Goal: Navigation & Orientation: Find specific page/section

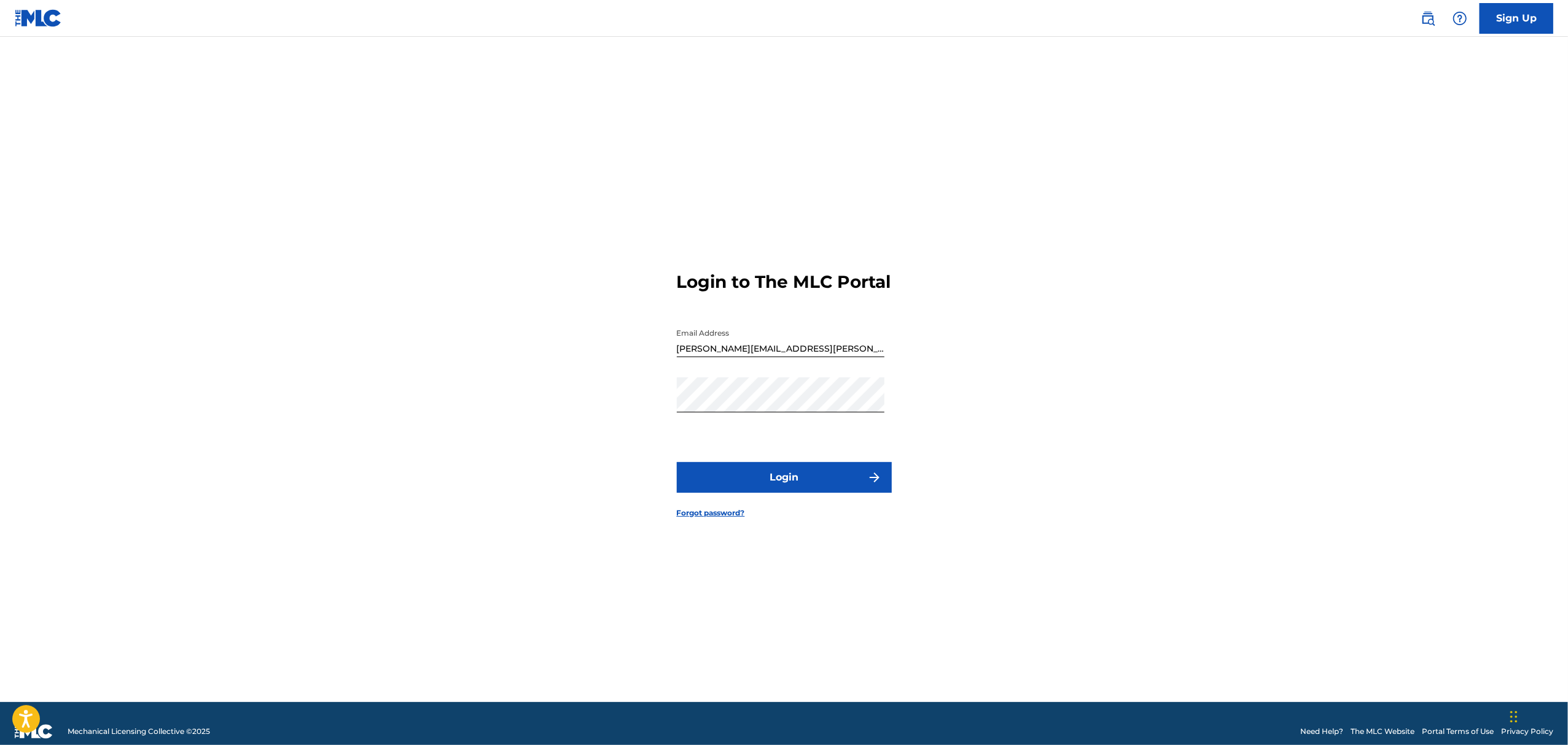
click at [812, 489] on button "Login" at bounding box center [784, 477] width 215 height 31
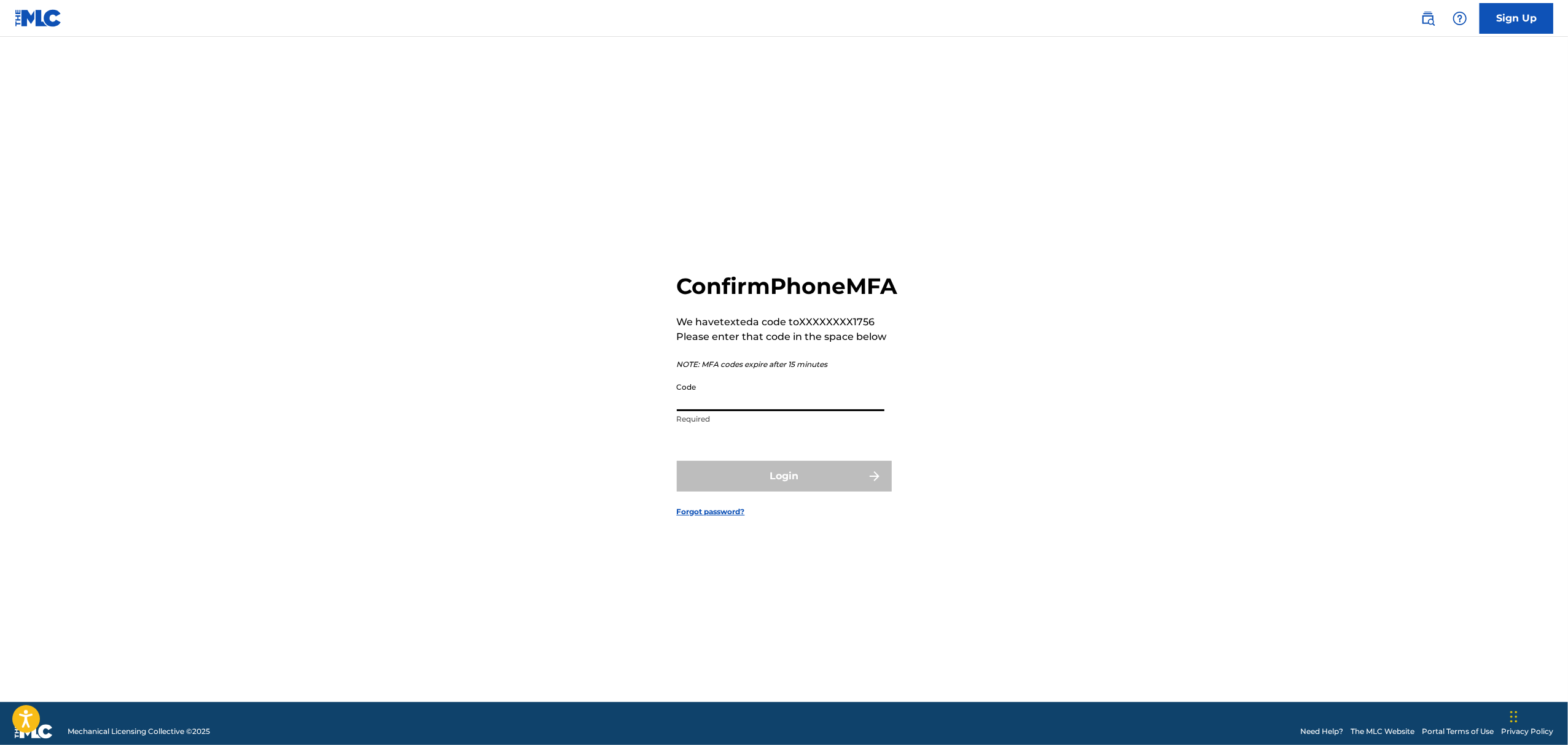
click at [712, 403] on input "Code" at bounding box center [780, 394] width 208 height 35
type input "730446"
click at [677, 461] on button "Login" at bounding box center [784, 476] width 215 height 31
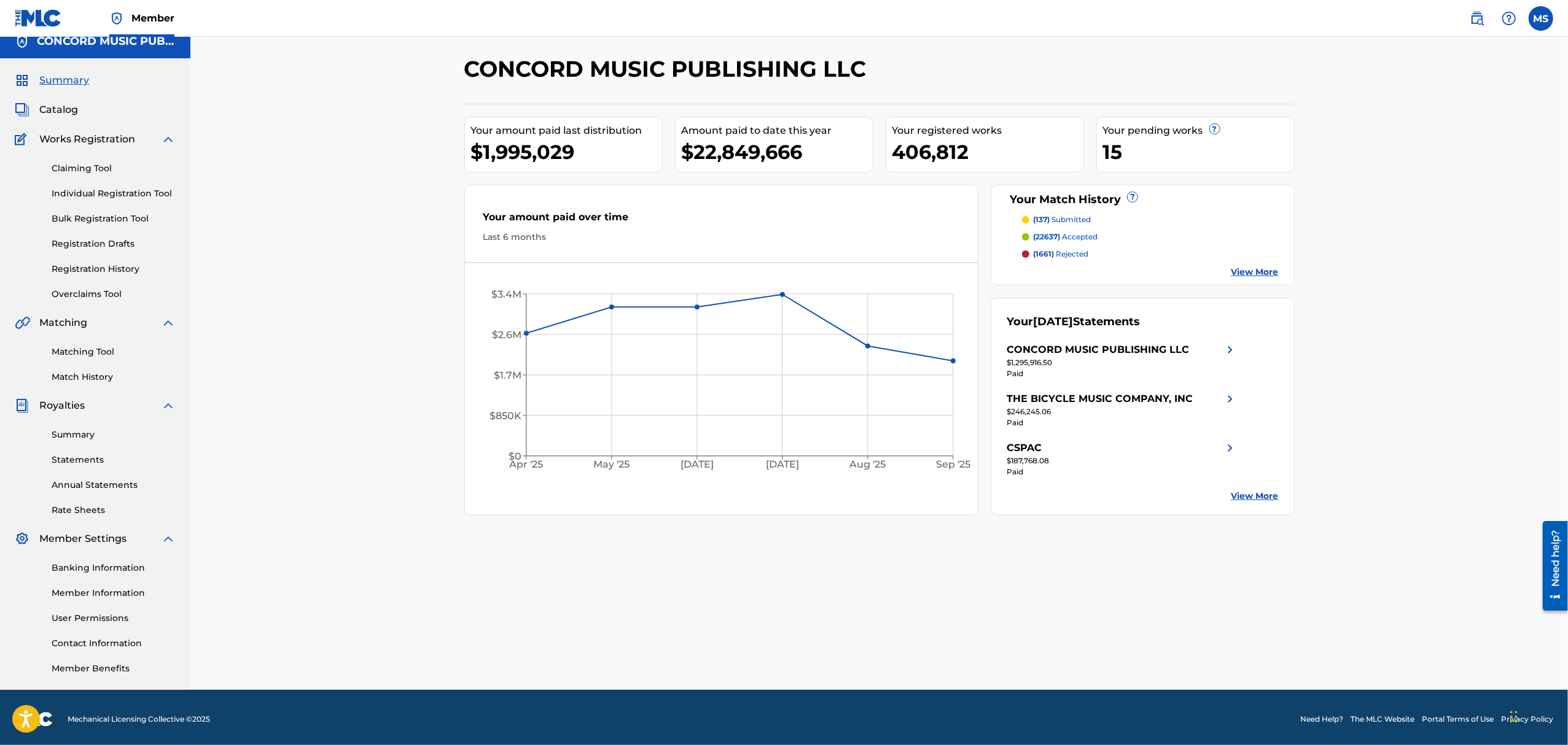
scroll to position [15, 0]
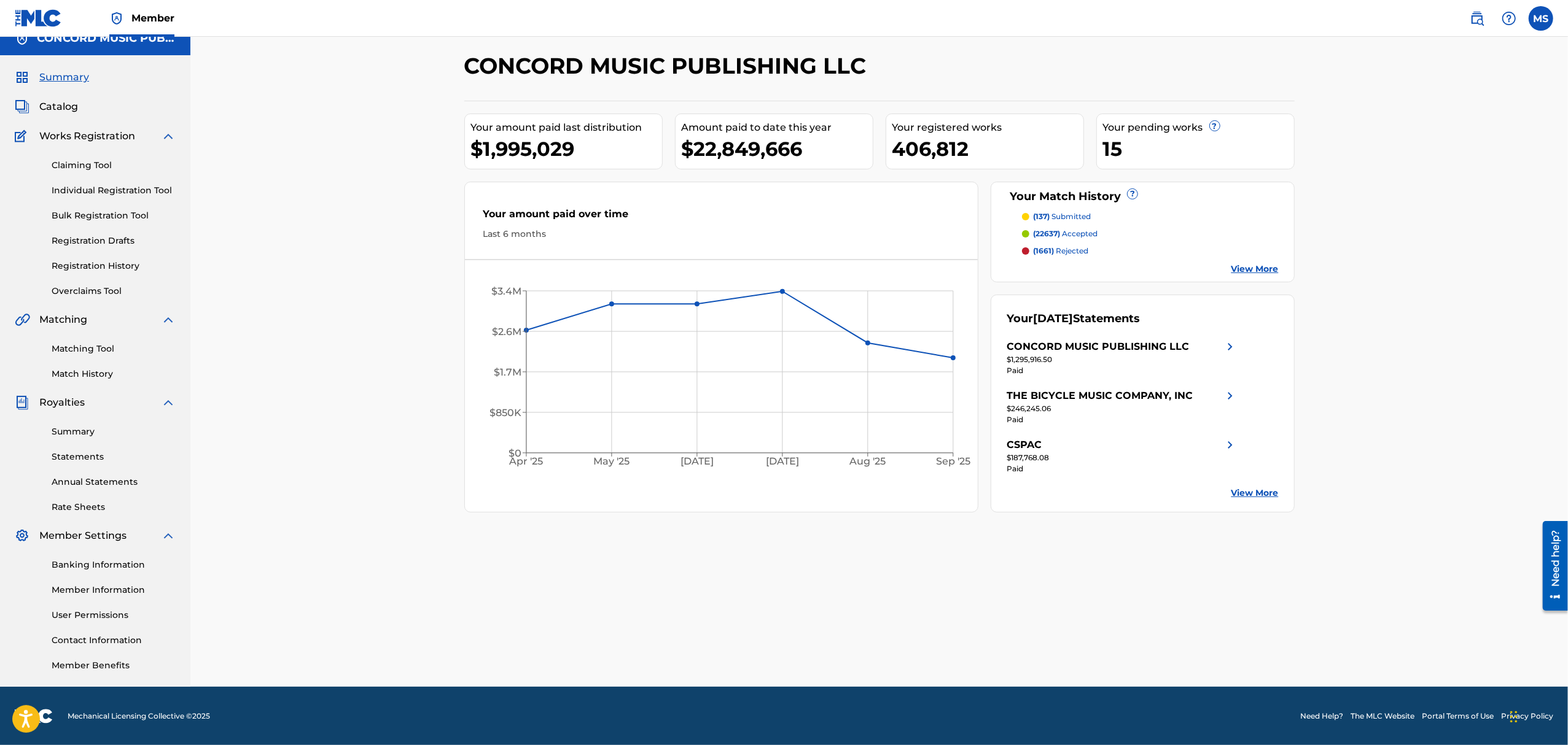
click at [92, 566] on link "Banking Information" at bounding box center [113, 565] width 124 height 13
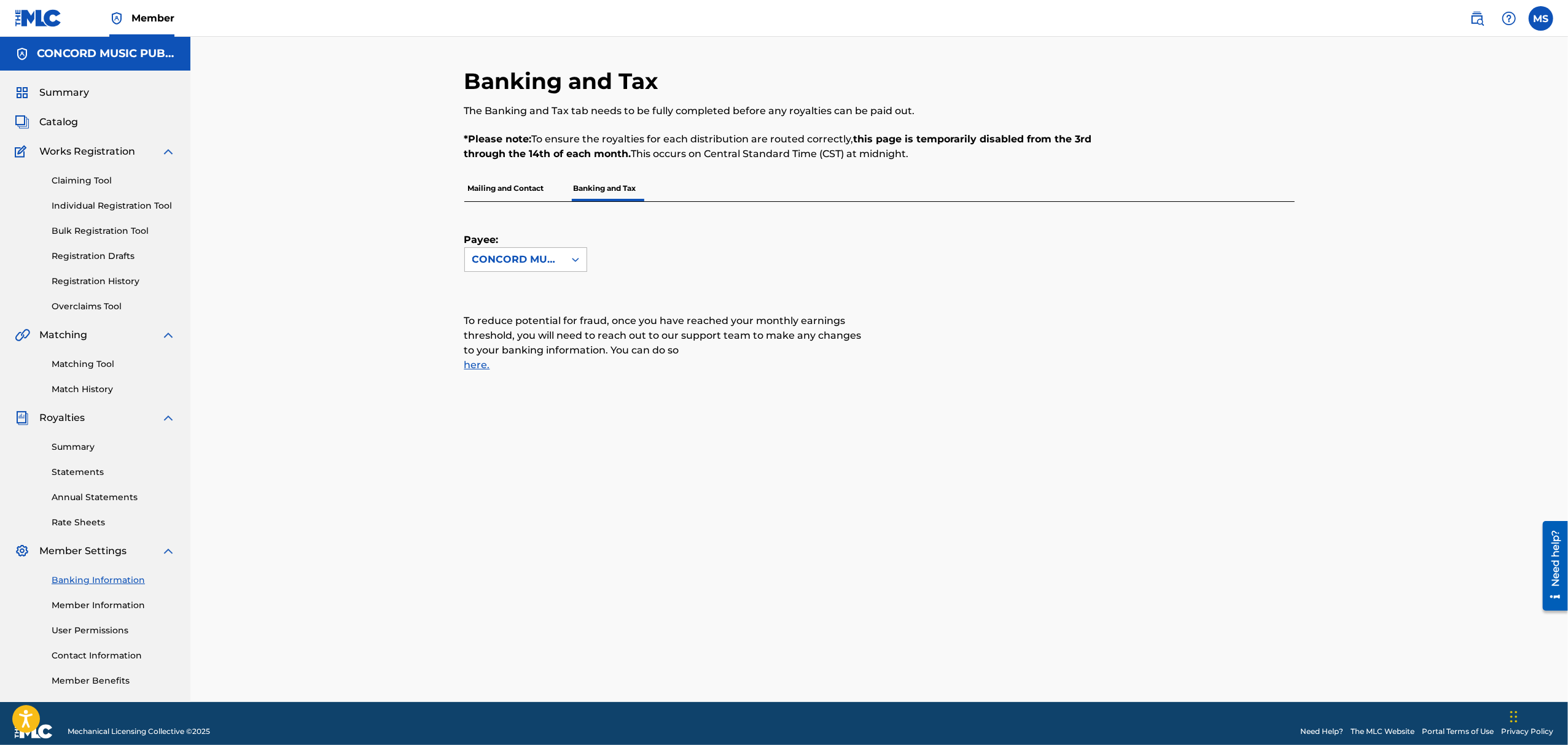
click at [577, 261] on icon at bounding box center [576, 260] width 13 height 13
click at [701, 253] on div "Payee: Use Up and Down to choose options, press Enter to select the currently f…" at bounding box center [865, 237] width 801 height 70
click at [91, 452] on link "Summary" at bounding box center [113, 447] width 124 height 13
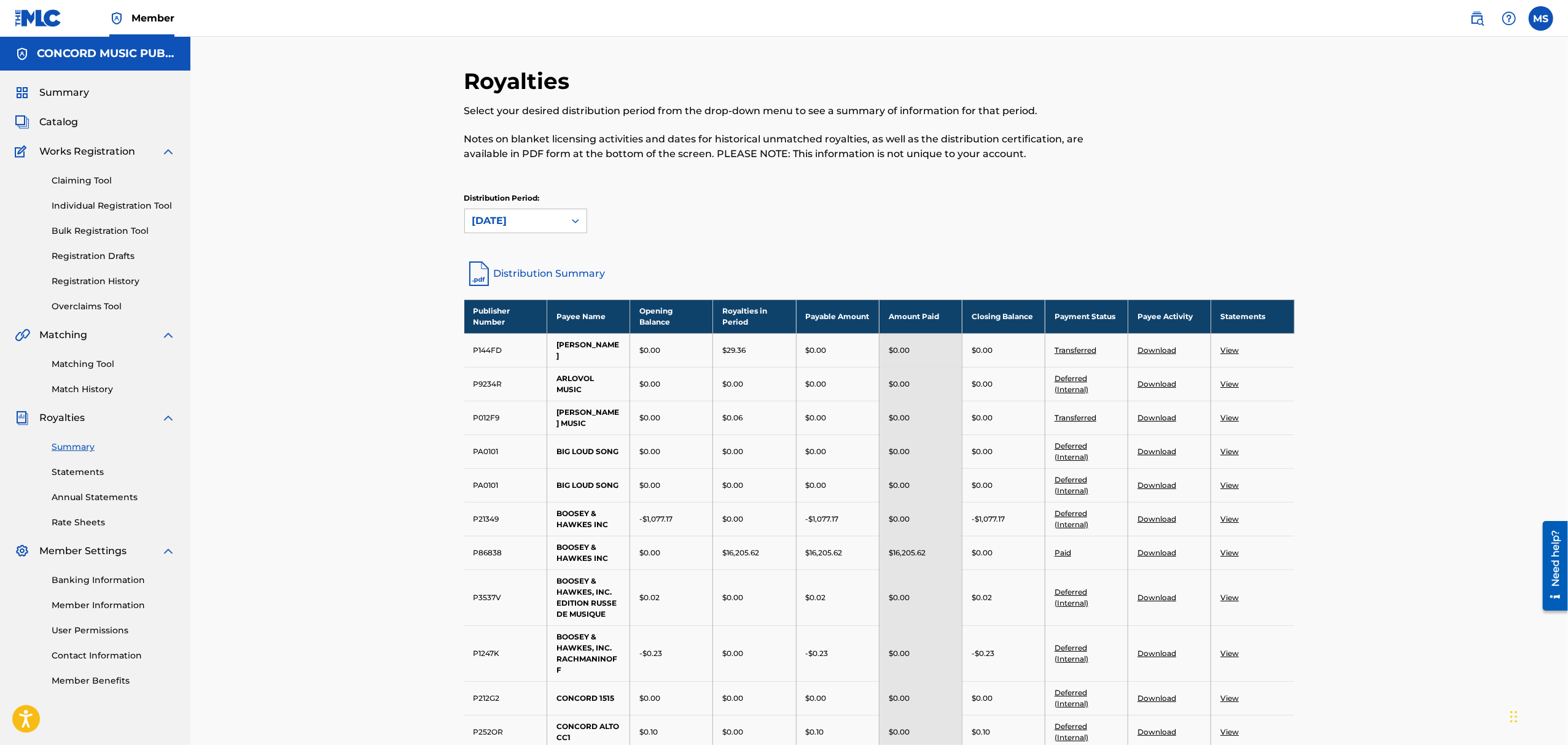
click at [76, 118] on span "Catalog" at bounding box center [58, 122] width 39 height 15
